Goal: Navigation & Orientation: Find specific page/section

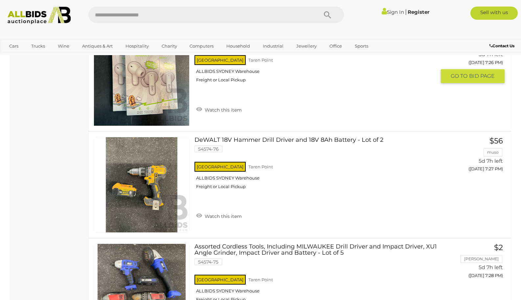
scroll to position [3022, 0]
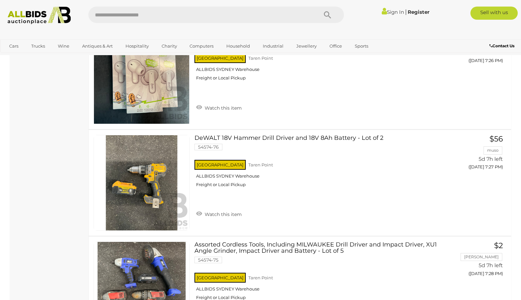
click at [146, 18] on input "text" at bounding box center [199, 15] width 223 height 16
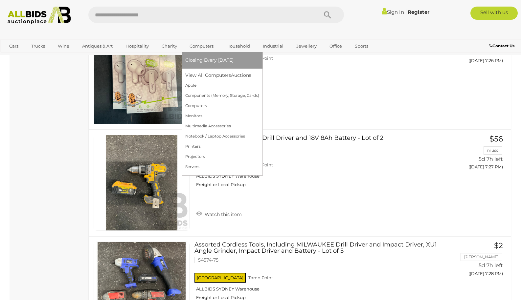
click at [202, 48] on link "Computers" at bounding box center [201, 46] width 33 height 11
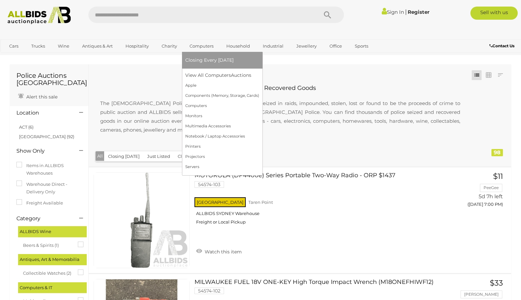
click at [207, 43] on link "Computers" at bounding box center [201, 46] width 33 height 11
click at [201, 95] on link "Components (Memory, Storage, Cards)" at bounding box center [223, 96] width 76 height 10
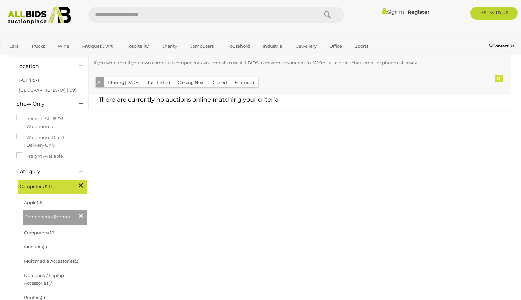
scroll to position [66, 0]
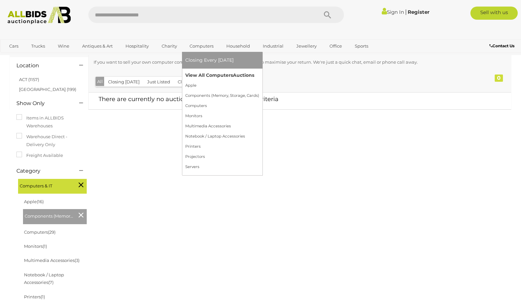
click at [191, 73] on link "View All Computers Auctions" at bounding box center [222, 75] width 74 height 10
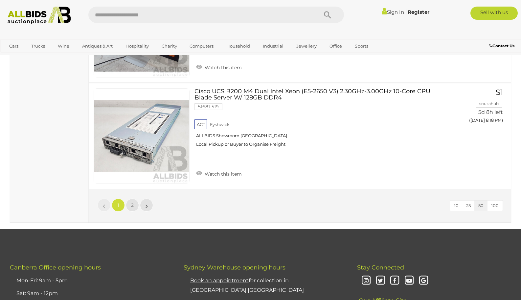
scroll to position [5354, 0]
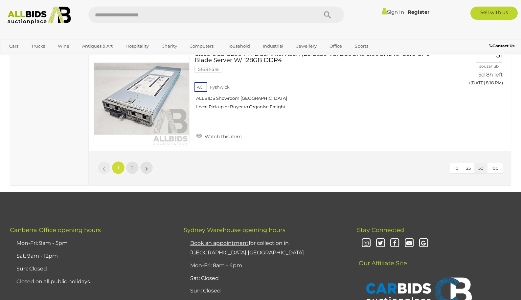
click at [146, 163] on li "»" at bounding box center [146, 167] width 13 height 13
click at [144, 162] on link "»" at bounding box center [146, 167] width 13 height 13
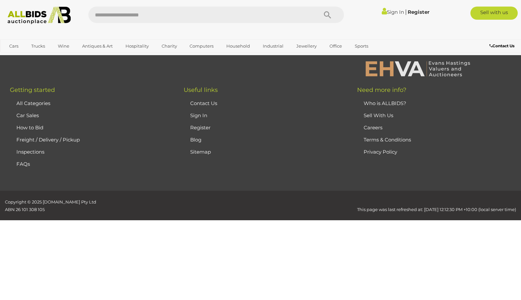
scroll to position [103, 0]
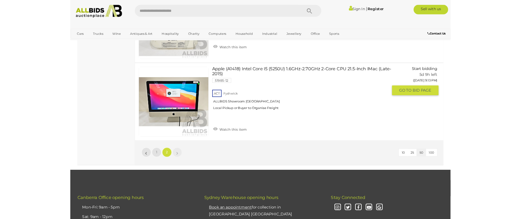
scroll to position [3059, 0]
